Goal: Task Accomplishment & Management: Manage account settings

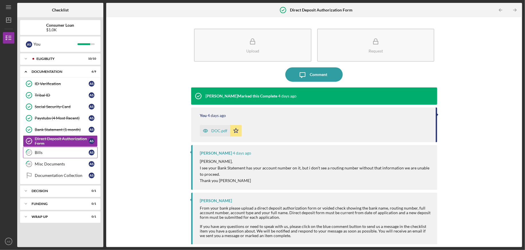
click at [43, 152] on div "Bills" at bounding box center [62, 152] width 54 height 5
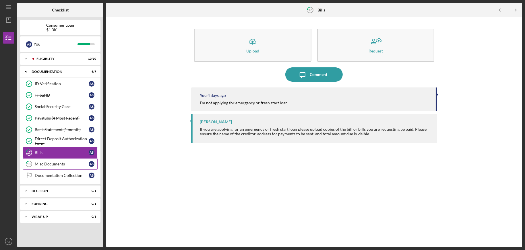
click at [50, 164] on div "Misc Documents" at bounding box center [62, 164] width 54 height 5
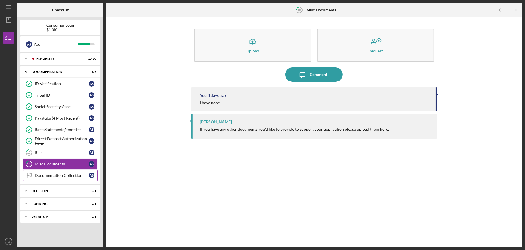
click at [52, 176] on link "Documentation Collection Documentation Collection A S" at bounding box center [60, 175] width 75 height 11
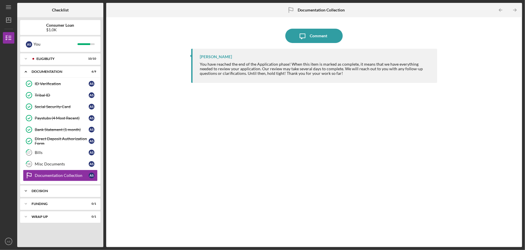
click at [53, 191] on div "Decision" at bounding box center [63, 190] width 62 height 3
click at [241, 127] on div "[PERSON_NAME] You have reached the end of the Application phase! When this item…" at bounding box center [314, 144] width 246 height 190
click at [45, 58] on div "Eligiblity" at bounding box center [64, 58] width 57 height 3
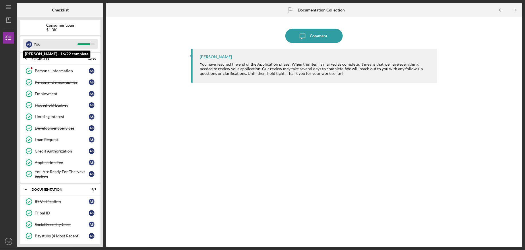
click at [30, 46] on div "A S" at bounding box center [29, 44] width 6 height 6
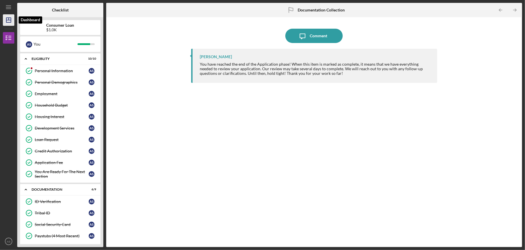
click at [11, 22] on polygon "button" at bounding box center [8, 20] width 5 height 5
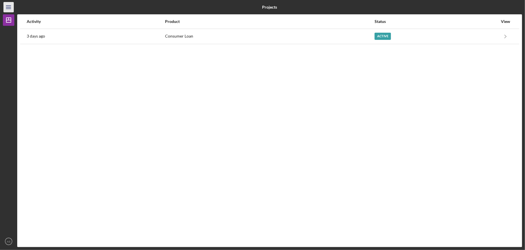
click at [6, 7] on line "button" at bounding box center [8, 7] width 5 height 0
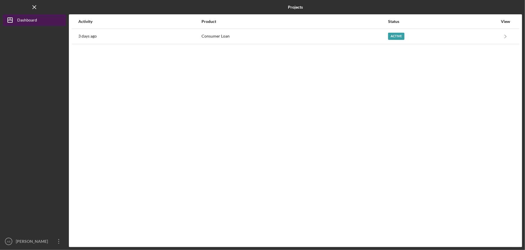
click at [34, 17] on div "Dashboard" at bounding box center [27, 20] width 20 height 13
click at [13, 20] on icon "Icon/Dashboard" at bounding box center [10, 20] width 14 height 14
click at [35, 5] on icon "Icon/Menu Close" at bounding box center [34, 7] width 13 height 13
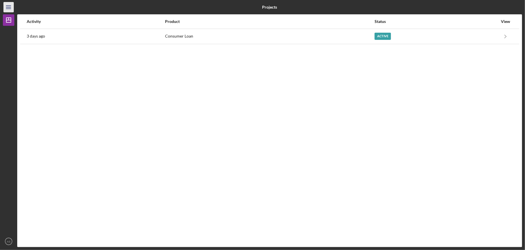
click at [6, 6] on icon "Icon/Menu" at bounding box center [8, 7] width 13 height 13
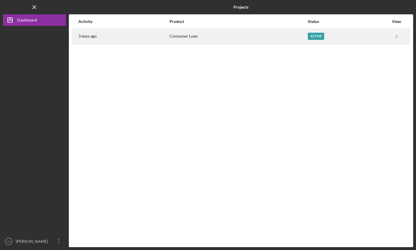
click at [234, 37] on div "Consumer Loan" at bounding box center [239, 36] width 138 height 14
